Goal: Browse casually

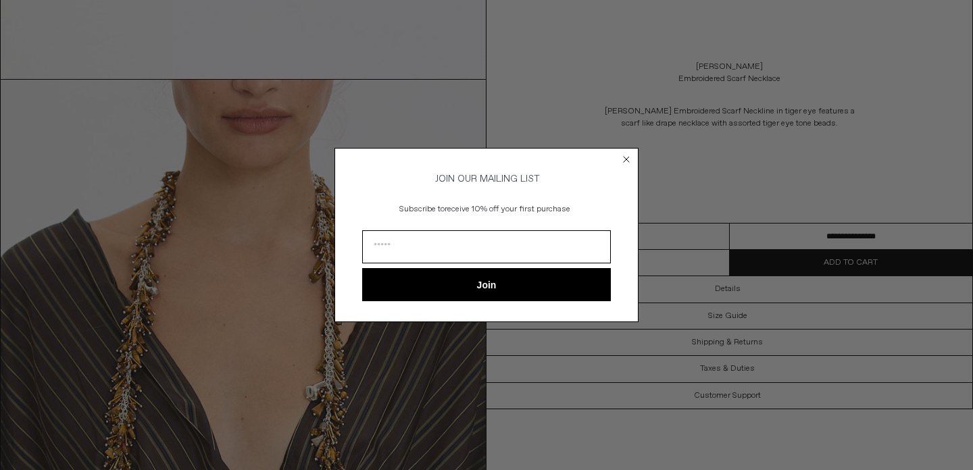
scroll to position [611, 0]
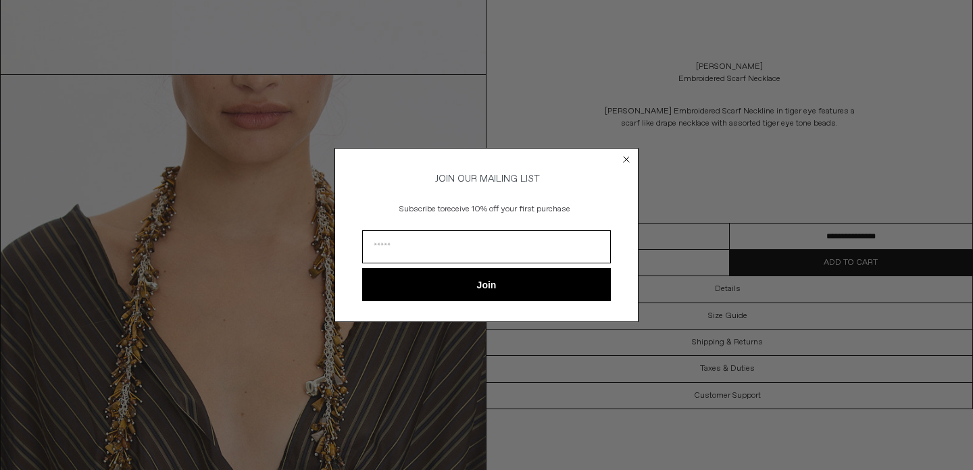
click at [628, 155] on circle "Close dialog" at bounding box center [626, 159] width 13 height 13
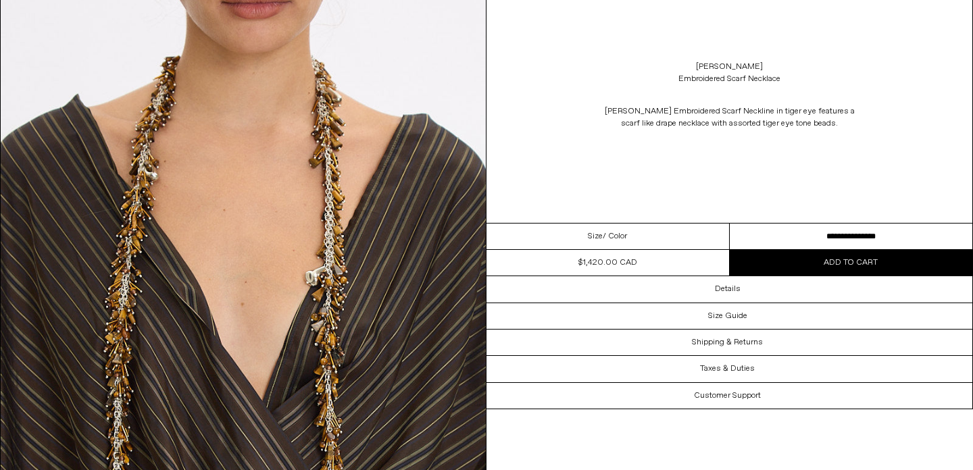
scroll to position [636, 0]
